Goal: Find specific page/section: Find specific page/section

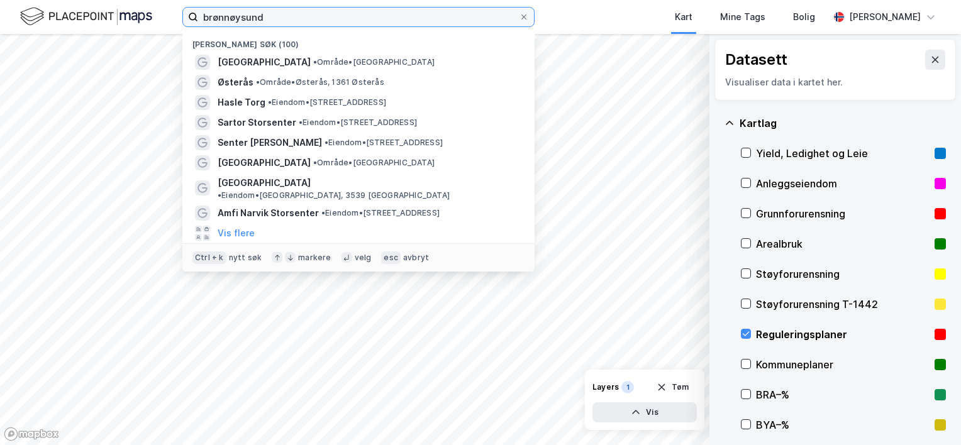
click at [237, 10] on input "brønnøysund" at bounding box center [358, 17] width 321 height 19
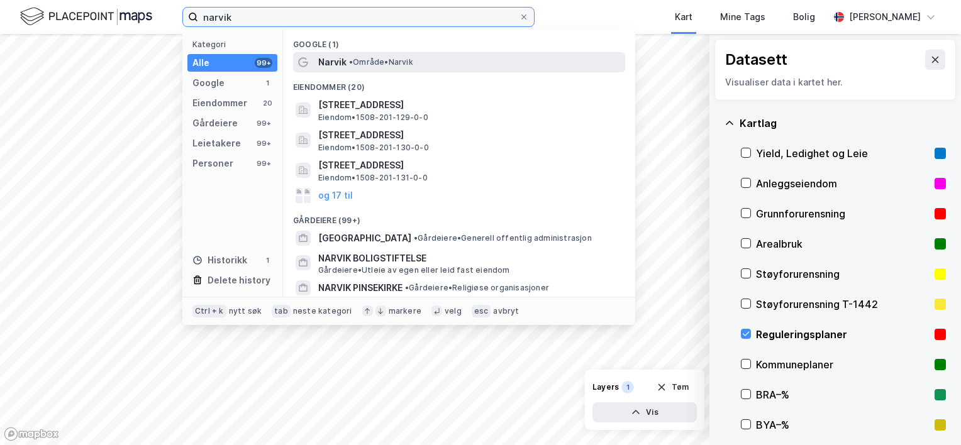
type input "narvik"
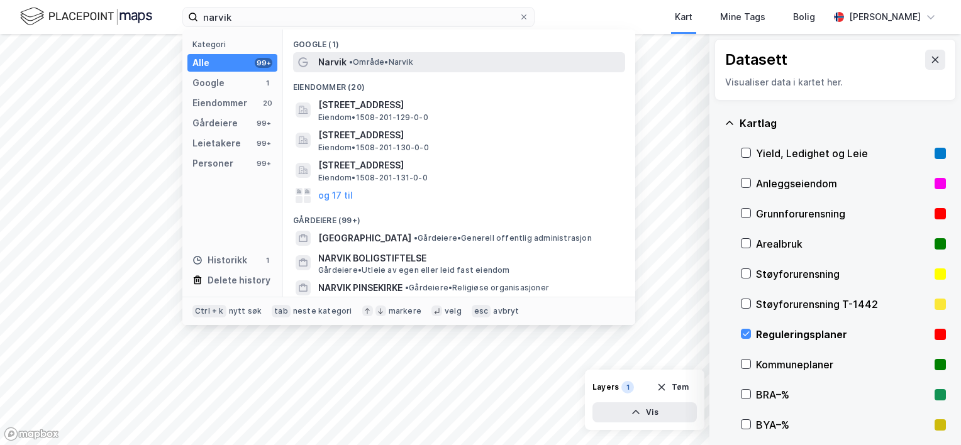
click at [350, 64] on span "•" at bounding box center [351, 61] width 4 height 9
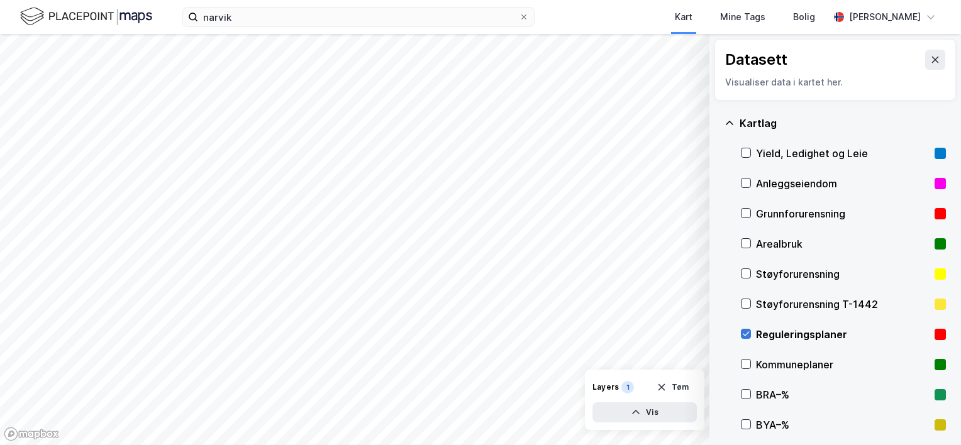
click at [748, 330] on icon at bounding box center [746, 334] width 9 height 9
click at [747, 365] on icon at bounding box center [746, 364] width 9 height 9
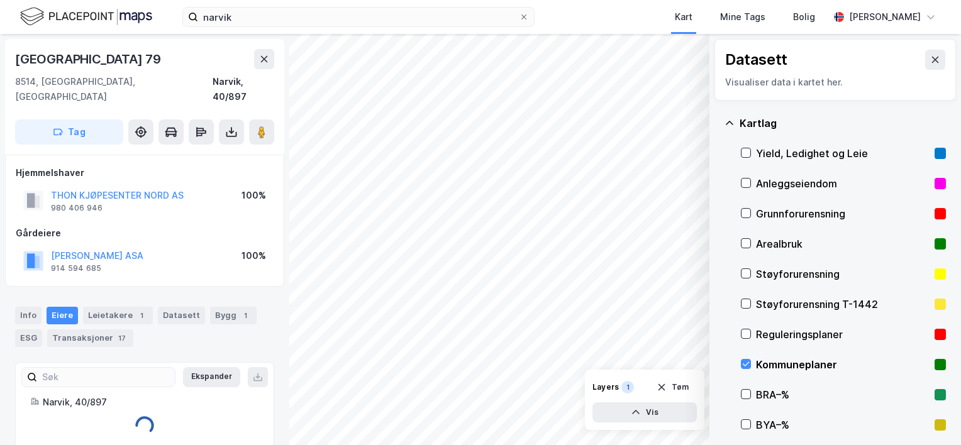
scroll to position [1, 0]
